Goal: Answer question/provide support

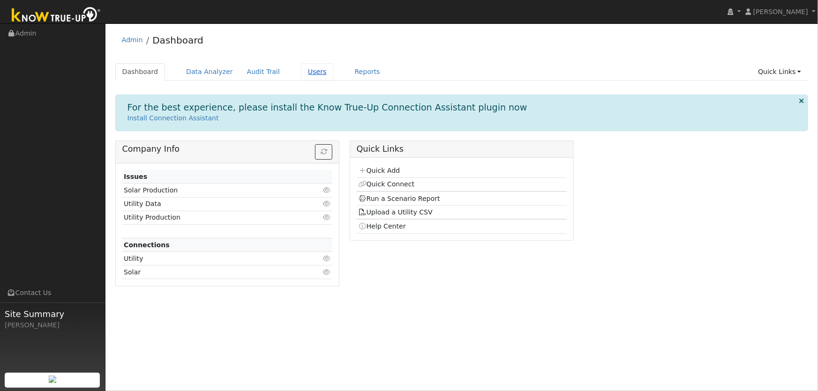
click at [304, 78] on link "Users" at bounding box center [317, 71] width 33 height 17
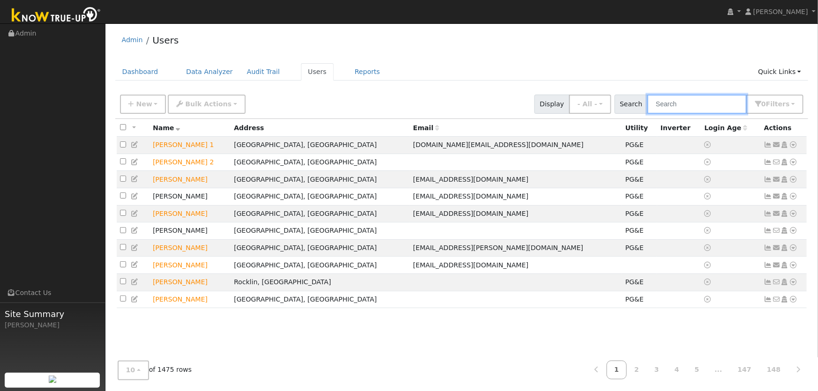
click at [698, 105] on input "text" at bounding box center [696, 104] width 99 height 19
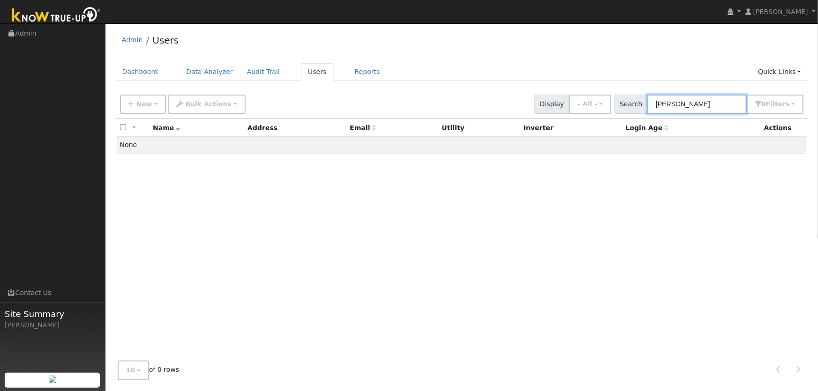
type input "[PERSON_NAME]"
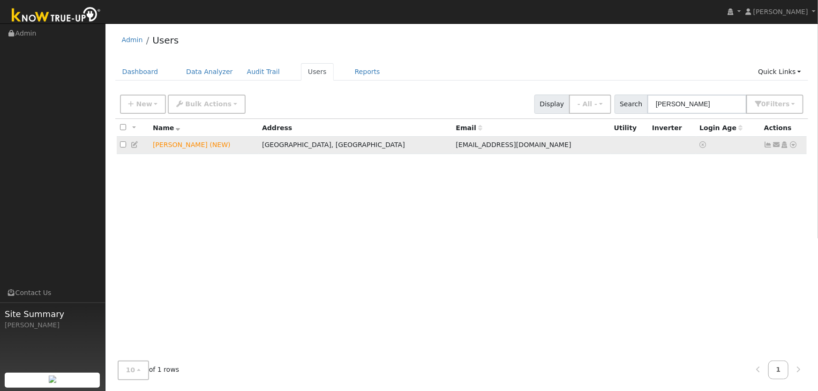
click at [793, 145] on icon at bounding box center [793, 145] width 8 height 7
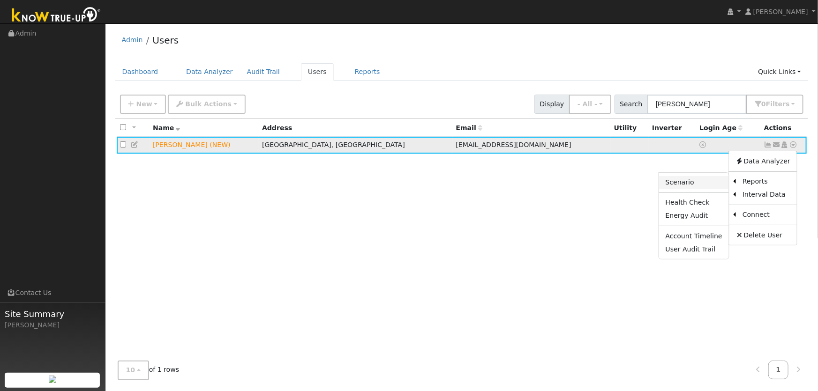
click at [716, 184] on link "Scenario" at bounding box center [694, 182] width 70 height 13
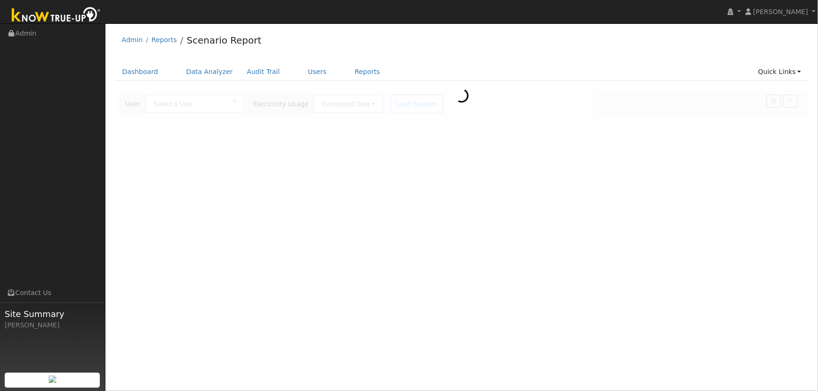
type input "[PERSON_NAME] (NEW)"
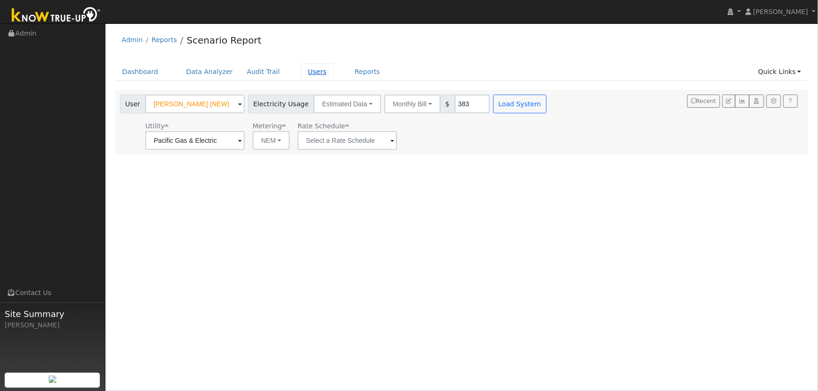
click at [301, 73] on link "Users" at bounding box center [317, 71] width 33 height 17
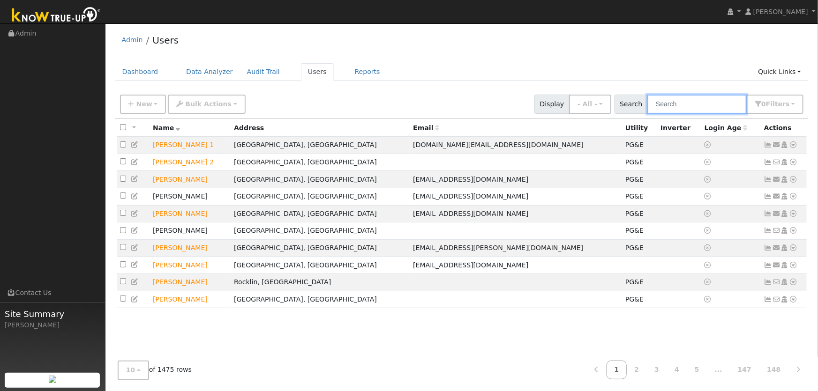
click at [670, 99] on input "text" at bounding box center [696, 104] width 99 height 19
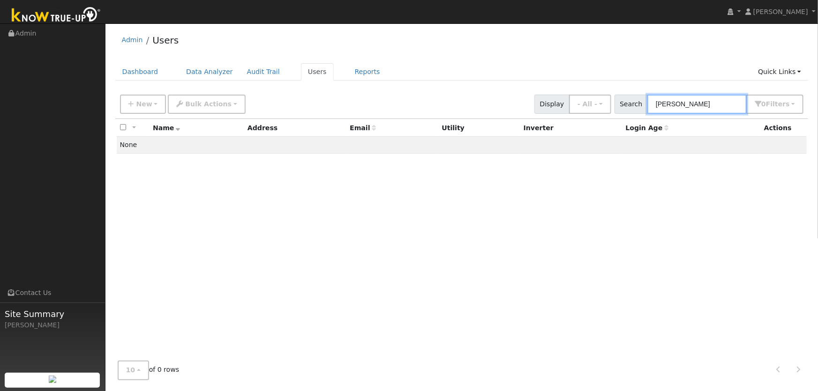
type input "[PERSON_NAME]"
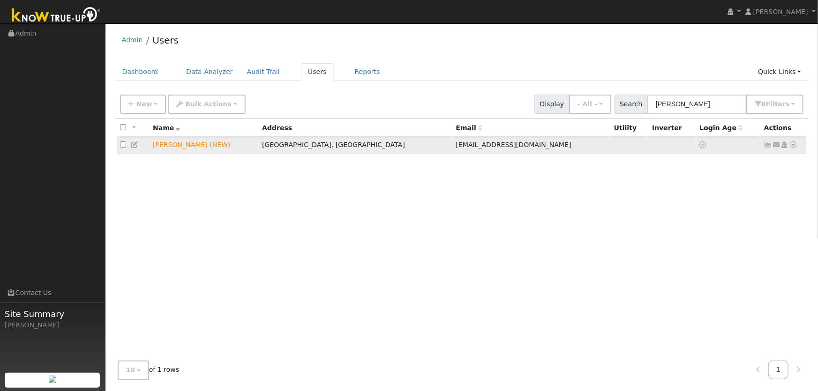
click at [792, 145] on icon at bounding box center [793, 145] width 8 height 7
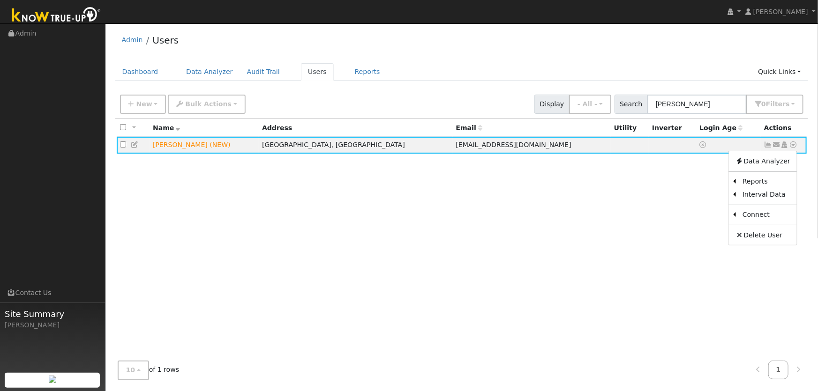
click at [450, 189] on div "All None All on page None on page Name Address Email Utility Inverter Login Age…" at bounding box center [461, 236] width 693 height 235
